Goal: Transaction & Acquisition: Purchase product/service

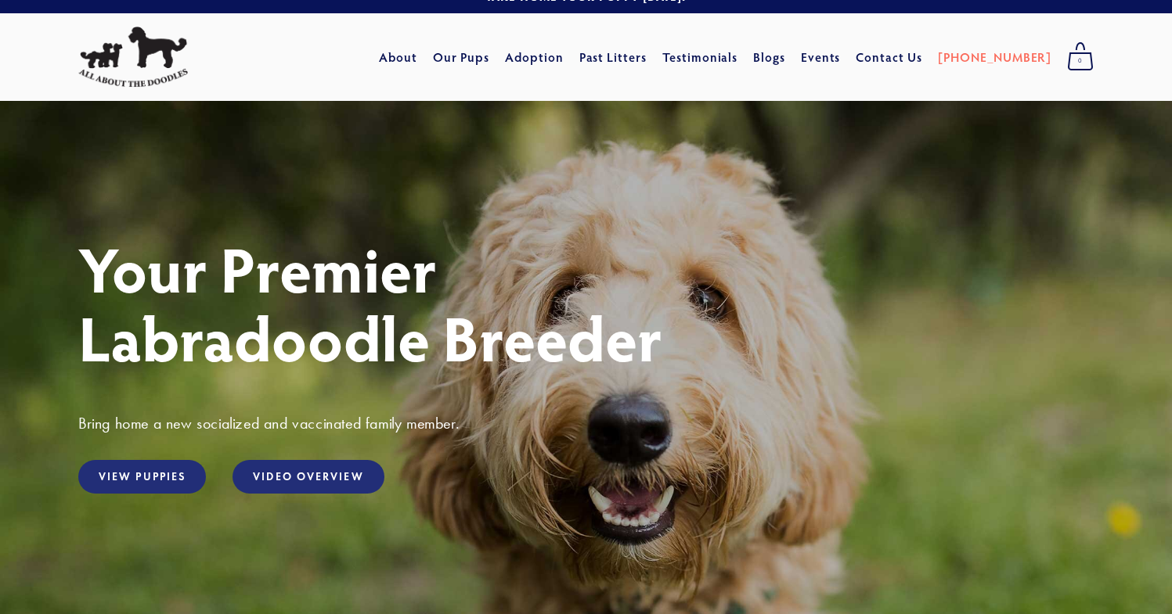
scroll to position [28, 0]
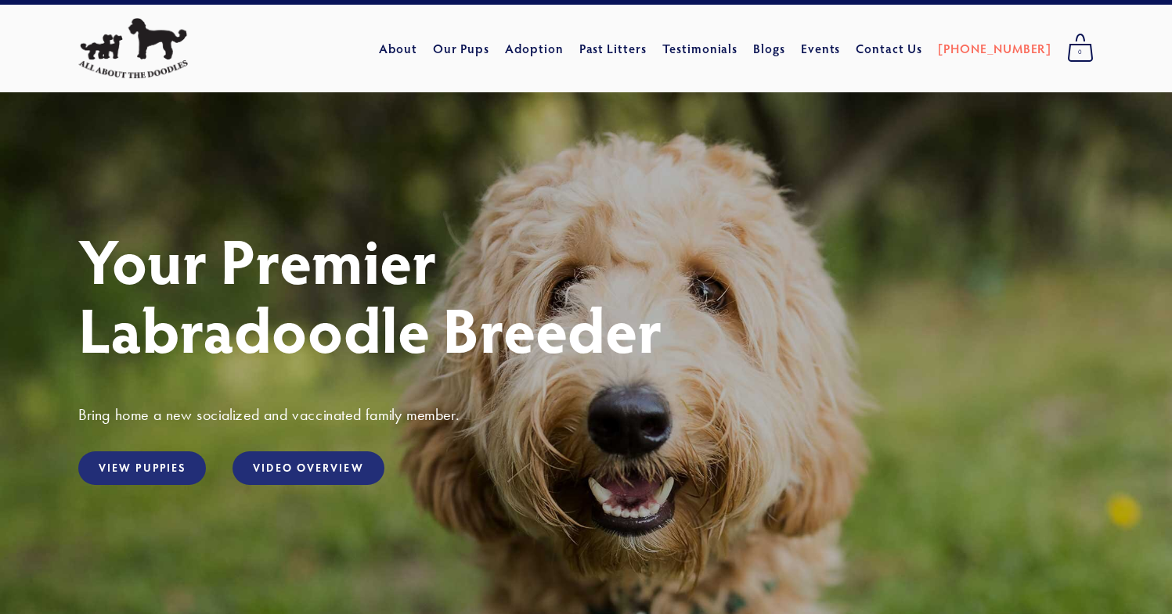
drag, startPoint x: 224, startPoint y: 103, endPoint x: 200, endPoint y: 68, distance: 42.3
click at [224, 103] on div "Your Premier Labradoodle Breeder Bring home a new socialized and vaccinated fam…" at bounding box center [586, 406] width 1172 height 628
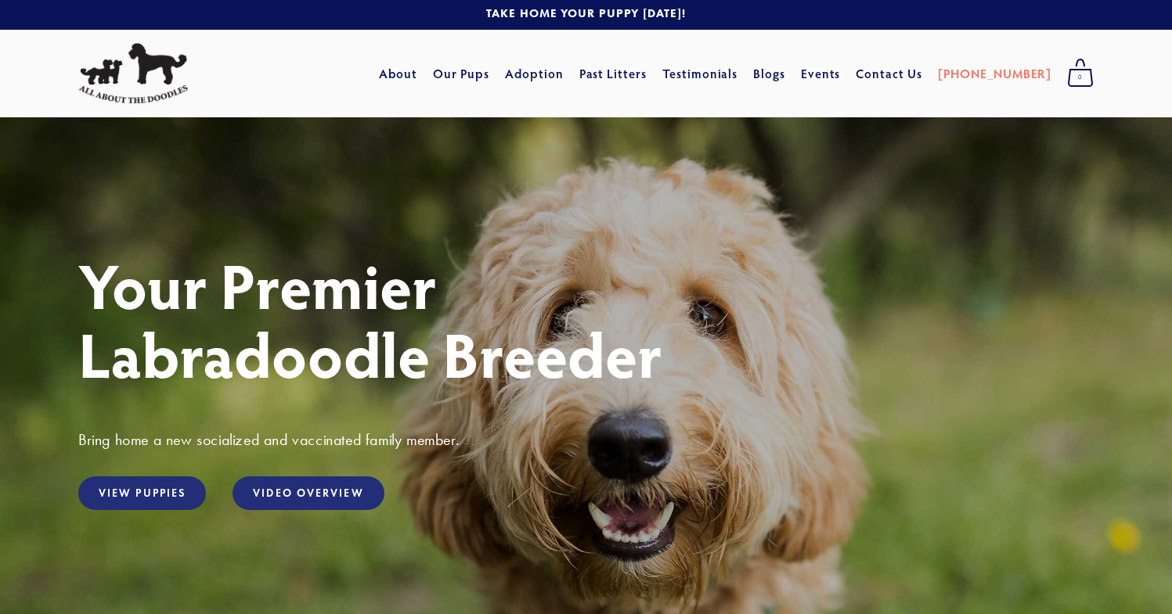
scroll to position [85, 0]
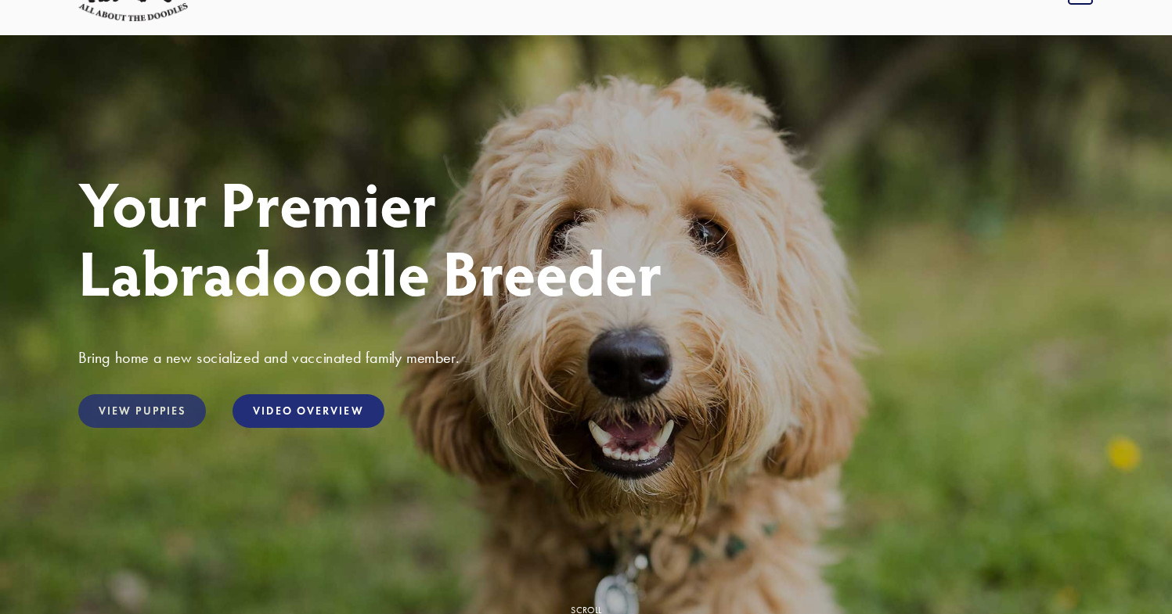
click at [173, 407] on link "View Puppies" at bounding box center [142, 411] width 128 height 34
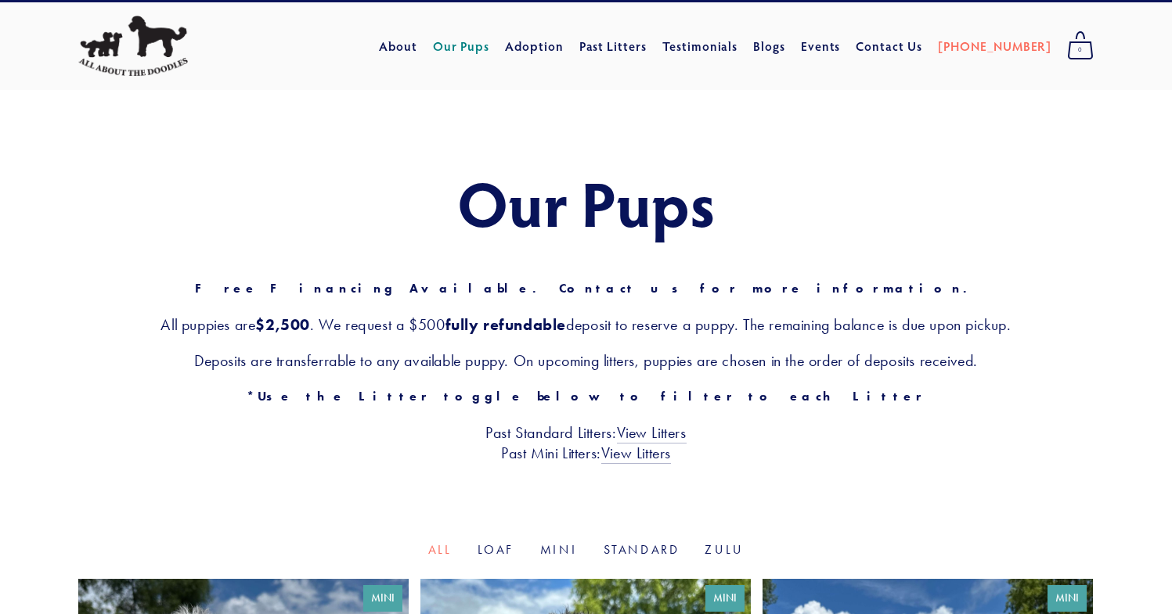
drag, startPoint x: 294, startPoint y: 458, endPoint x: 289, endPoint y: 466, distance: 9.6
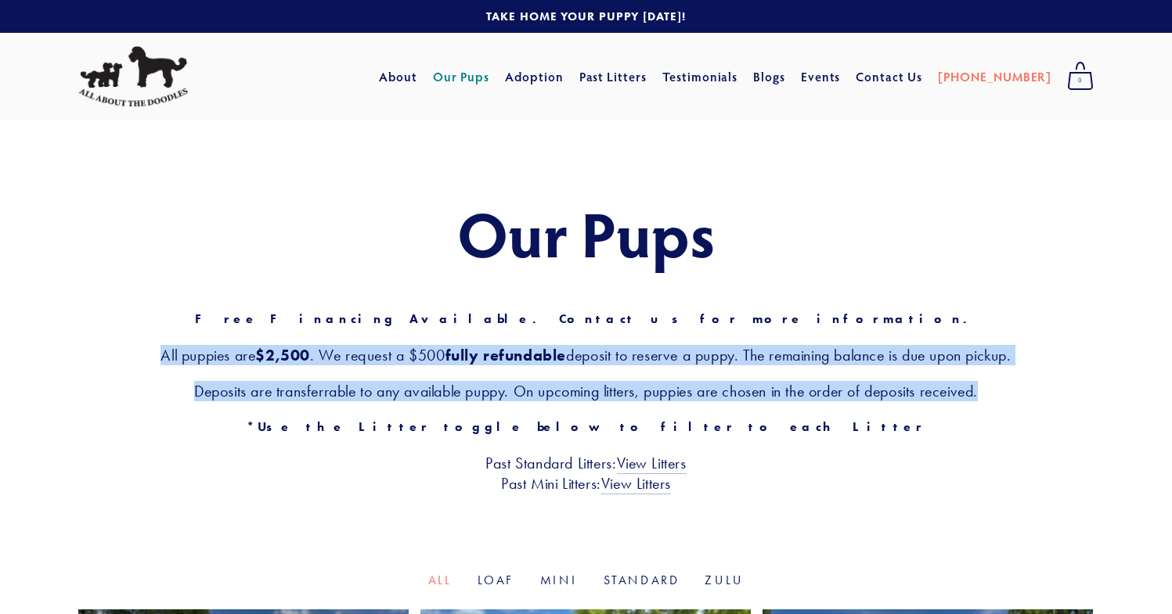
drag, startPoint x: 137, startPoint y: 356, endPoint x: 958, endPoint y: 409, distance: 822.7
click at [1026, 412] on div "Our Pups Free Financing Available. Contact us for more information. All puppies…" at bounding box center [585, 346] width 1015 height 295
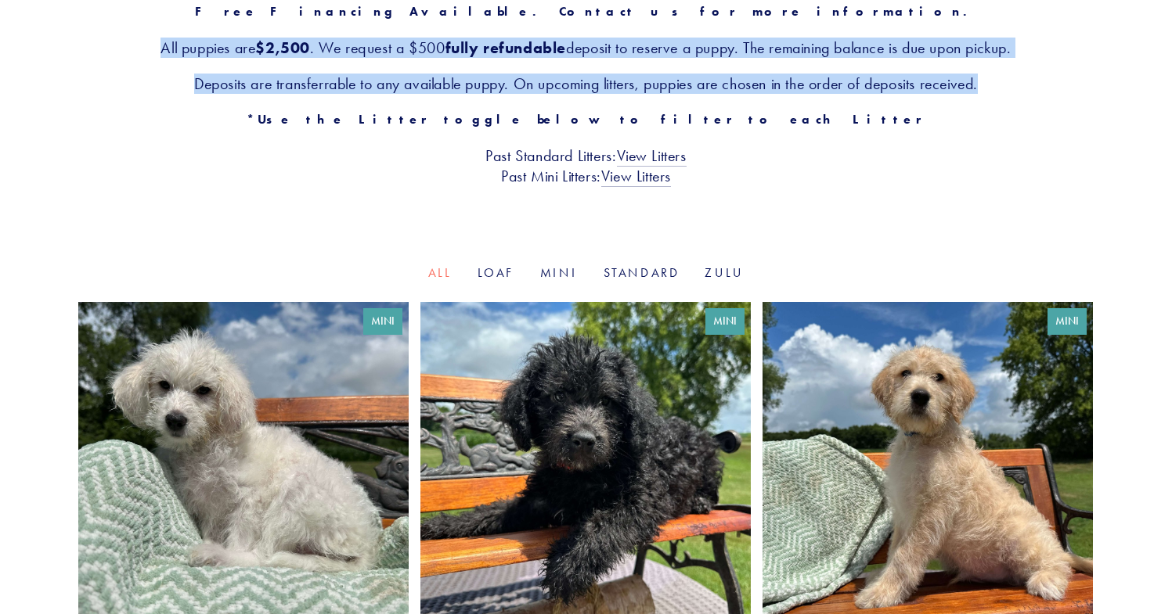
scroll to position [310, 0]
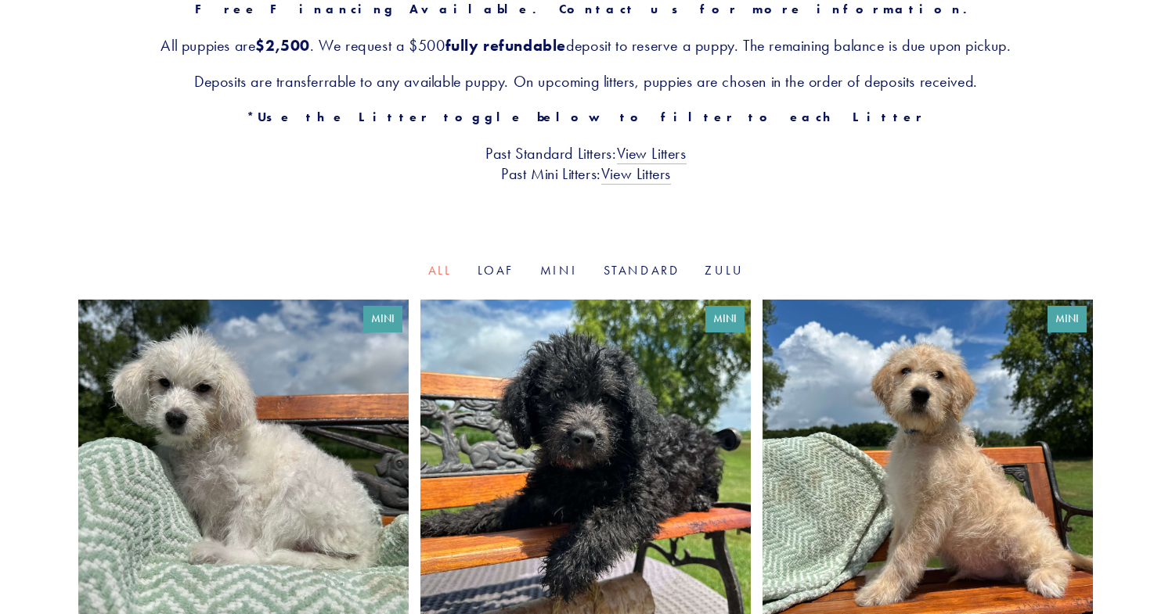
click at [503, 244] on div "Our Pups Free Financing Available. Contact us for more information. All puppies…" at bounding box center [586, 37] width 1172 height 452
click at [564, 279] on li "Mini" at bounding box center [559, 271] width 38 height 18
click at [564, 273] on link "Mini" at bounding box center [559, 270] width 38 height 15
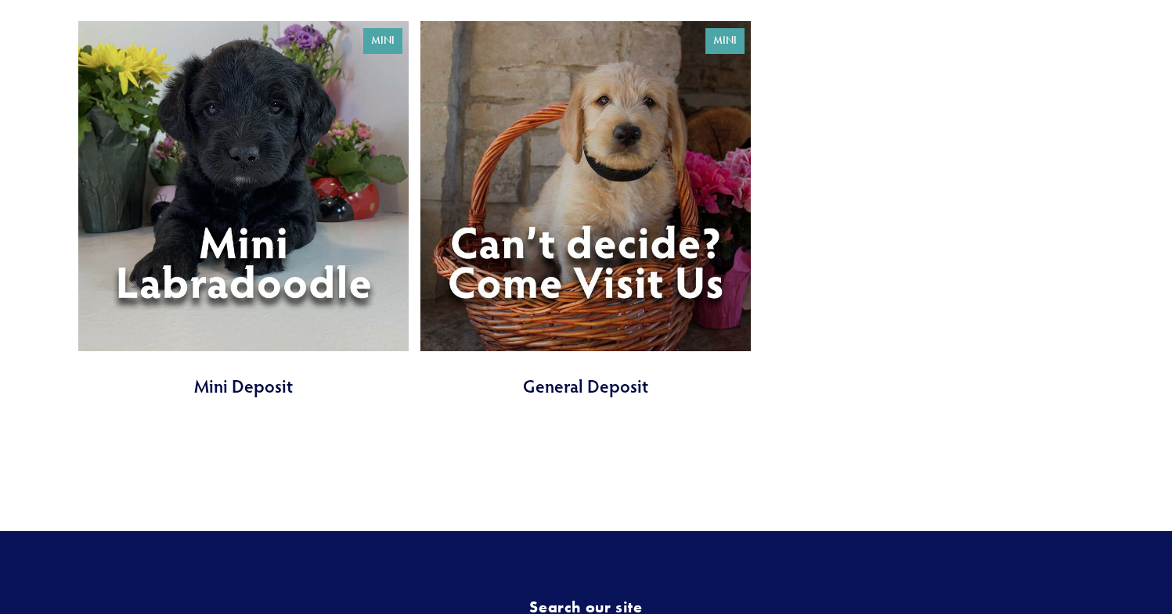
scroll to position [1668, 0]
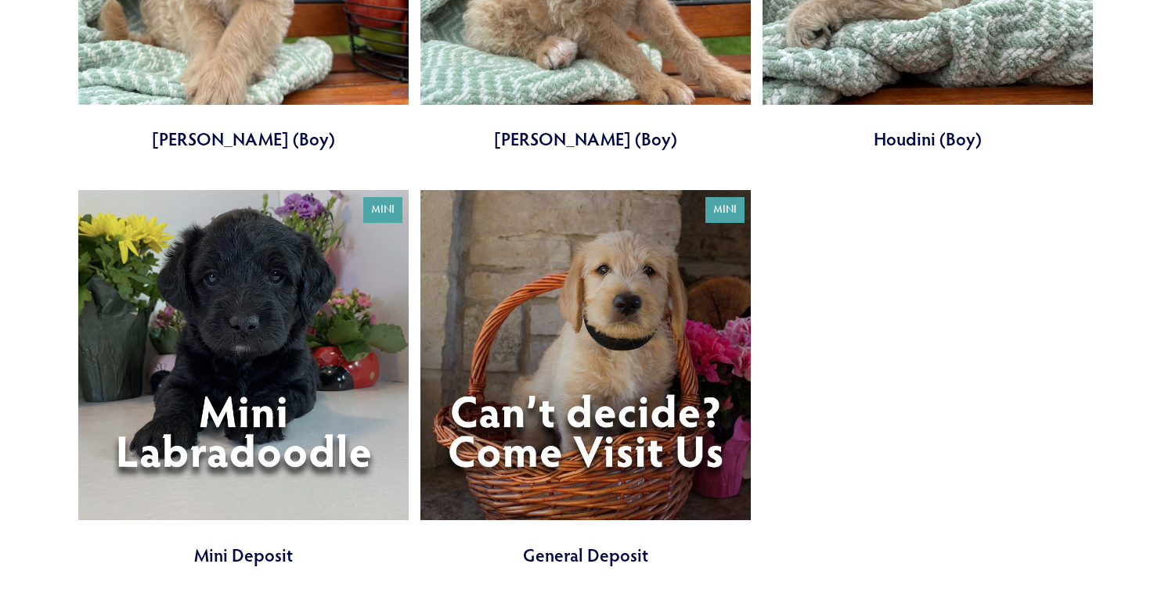
click at [287, 518] on link at bounding box center [243, 378] width 330 height 377
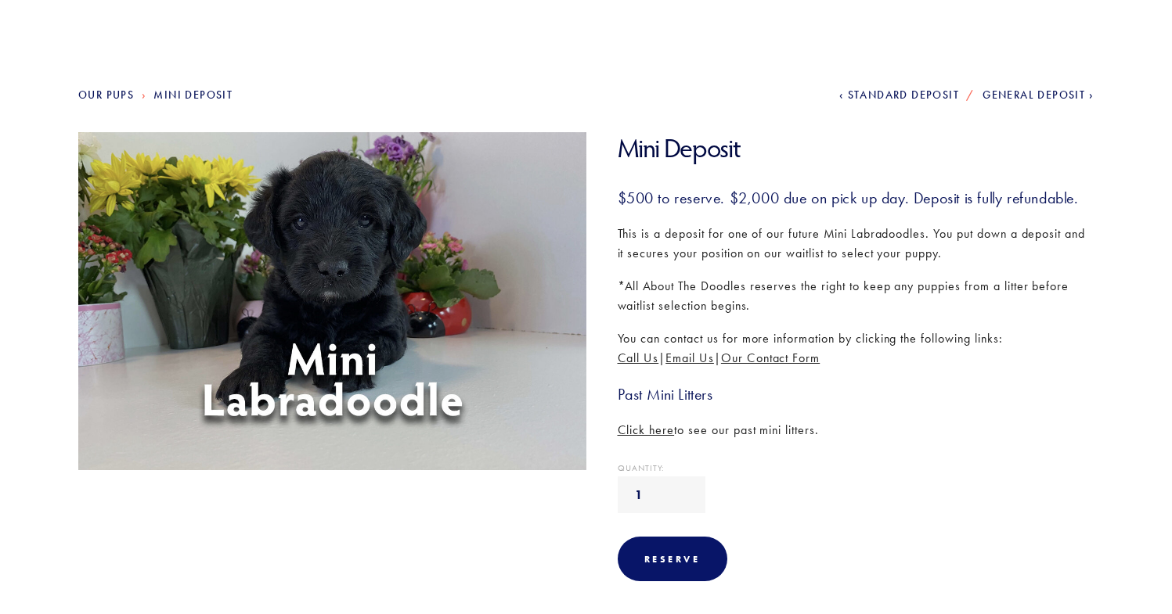
click at [729, 483] on div "Quantity: 1" at bounding box center [856, 489] width 477 height 50
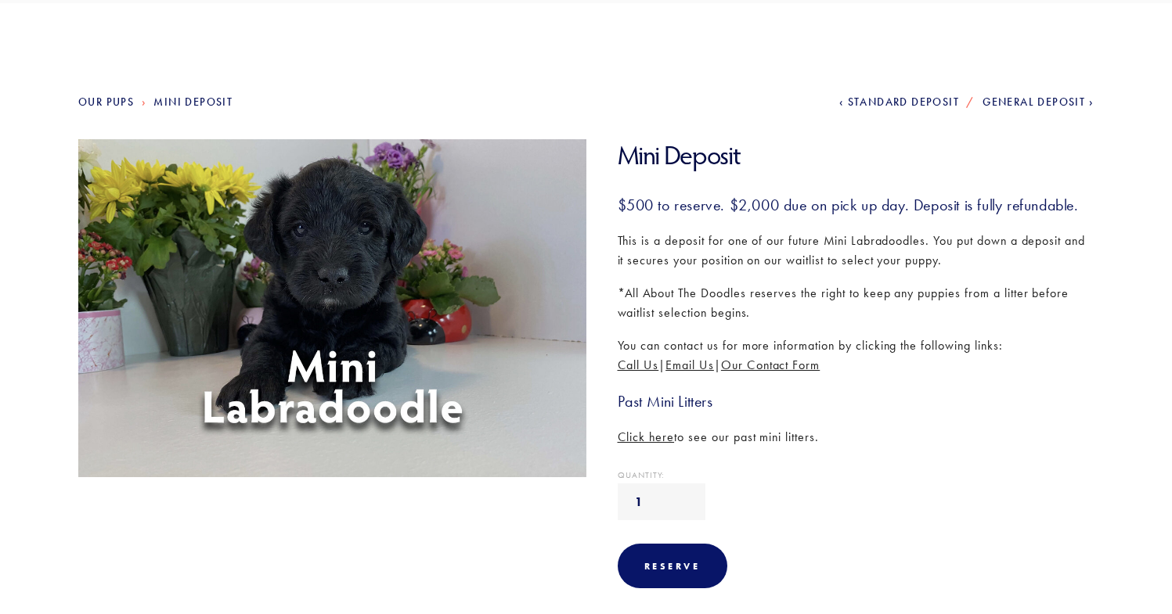
scroll to position [117, 0]
drag, startPoint x: 848, startPoint y: 430, endPoint x: 601, endPoint y: 440, distance: 246.7
click at [601, 440] on section "Mini Deposit $500.00 $500 to reserve. $2,000 due on pick up day. Deposit is ful…" at bounding box center [840, 376] width 508 height 473
click at [684, 463] on section "Mini Deposit $500.00 $500 to reserve. $2,000 due on pick up day. Deposit is ful…" at bounding box center [840, 376] width 508 height 473
click at [651, 438] on span "Click here" at bounding box center [646, 437] width 57 height 15
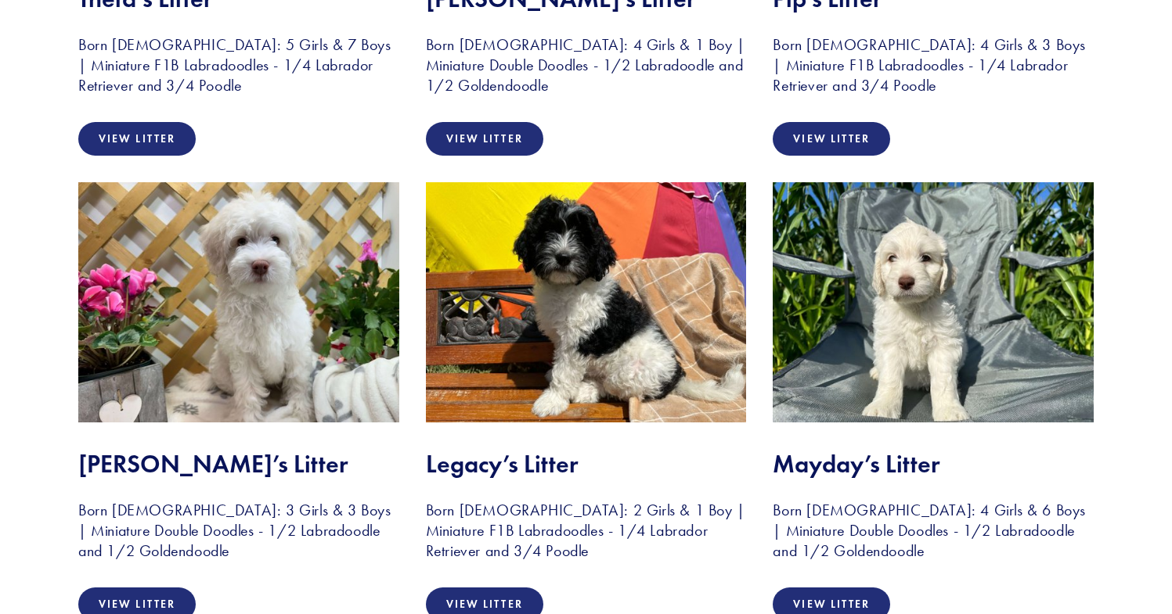
scroll to position [3165, 0]
